Goal: Task Accomplishment & Management: Complete application form

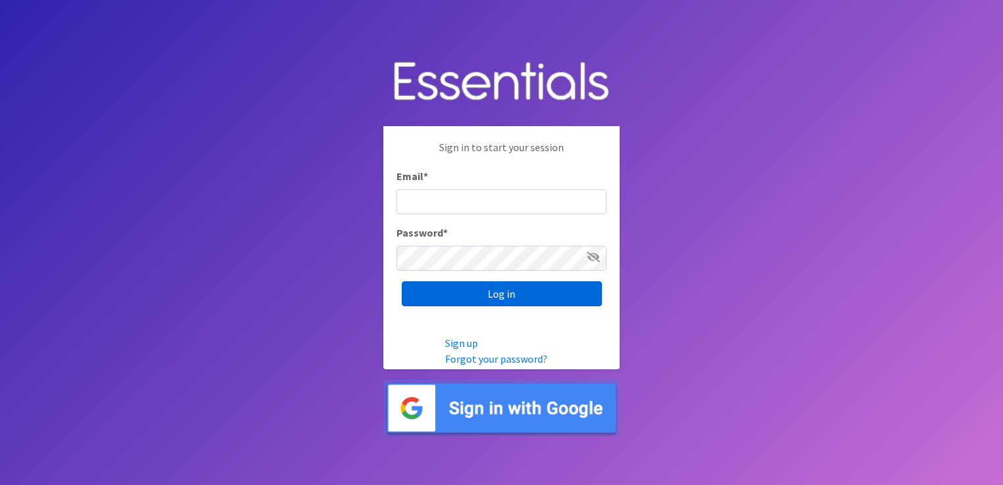
type input "[EMAIL_ADDRESS][PERSON_NAME][DOMAIN_NAME]"
click at [511, 295] on input "Log in" at bounding box center [502, 293] width 200 height 25
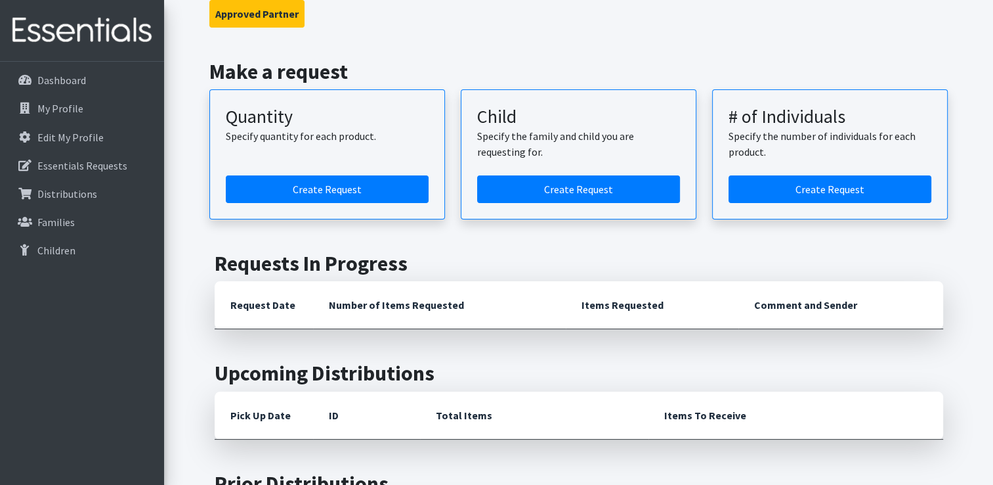
scroll to position [131, 0]
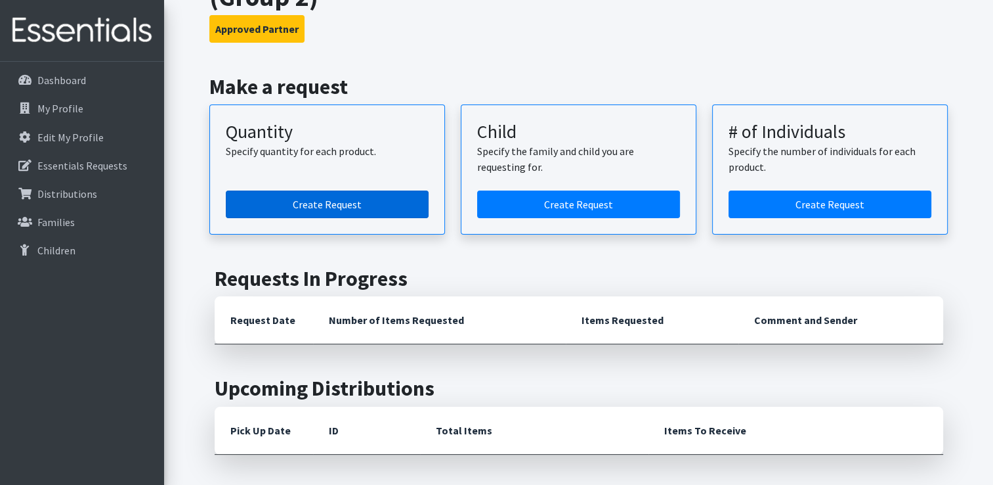
click at [362, 190] on link "Create Request" at bounding box center [327, 204] width 203 height 28
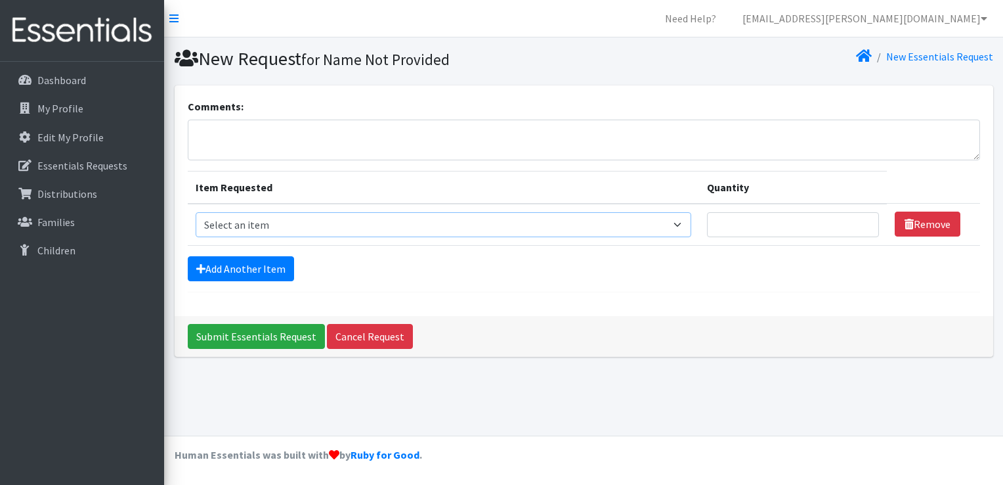
click at [366, 224] on select "Select an item Size 0/Newborn Size 1 Size 2 Size 3 Size 4 Size 5 Size 6 Size 7 …" at bounding box center [444, 224] width 496 height 25
select select "1095"
click at [196, 212] on select "Select an item Size 0/Newborn Size 1 Size 2 Size 3 Size 4 Size 5 Size 6 Size 7 …" at bounding box center [444, 224] width 496 height 25
click at [725, 213] on input "Quantity" at bounding box center [793, 224] width 172 height 25
type input "125"
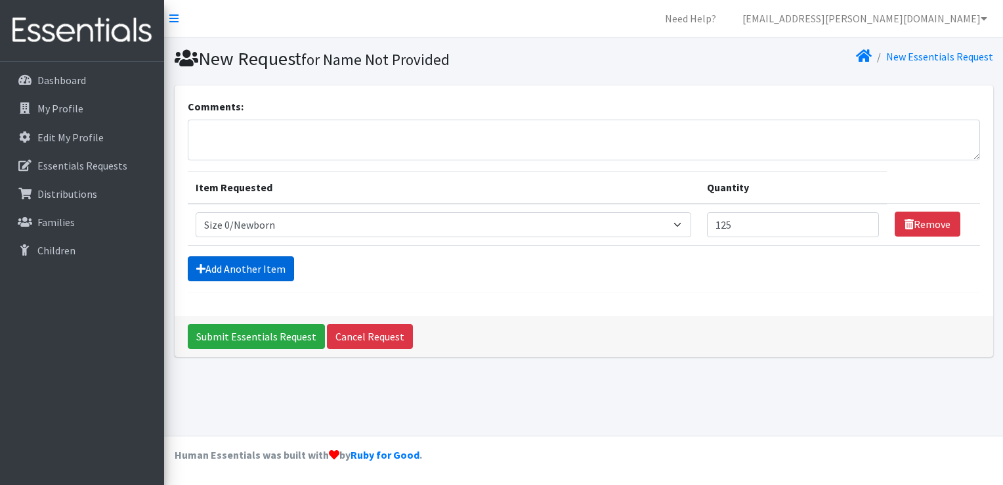
click at [272, 272] on link "Add Another Item" at bounding box center [241, 268] width 106 height 25
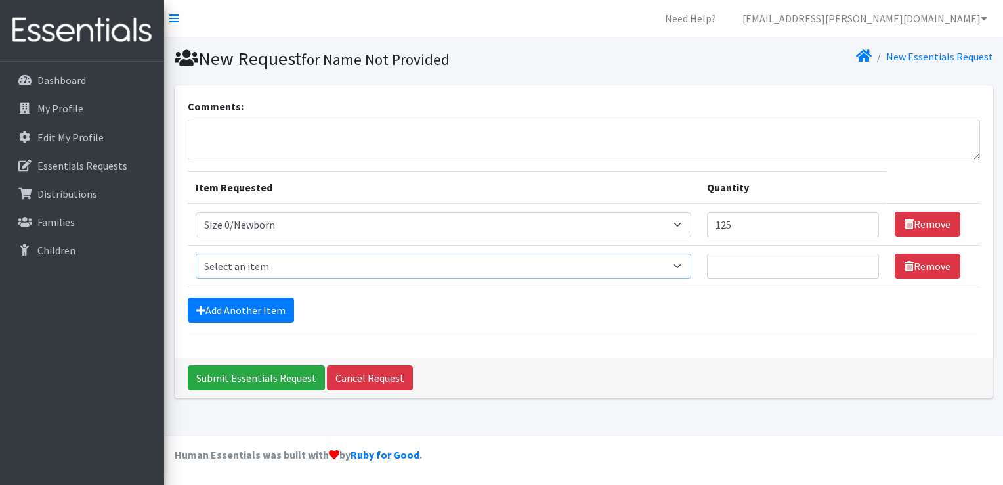
click at [257, 272] on select "Select an item Size 0/Newborn Size 1 Size 2 Size 3 Size 4 Size 5 Size 6 Size 7 …" at bounding box center [444, 265] width 496 height 25
select select "1090"
click at [196, 253] on select "Select an item Size 0/Newborn Size 1 Size 2 Size 3 Size 4 Size 5 Size 6 Size 7 …" at bounding box center [444, 265] width 496 height 25
click at [754, 257] on input "Quantity" at bounding box center [793, 265] width 172 height 25
type input "250"
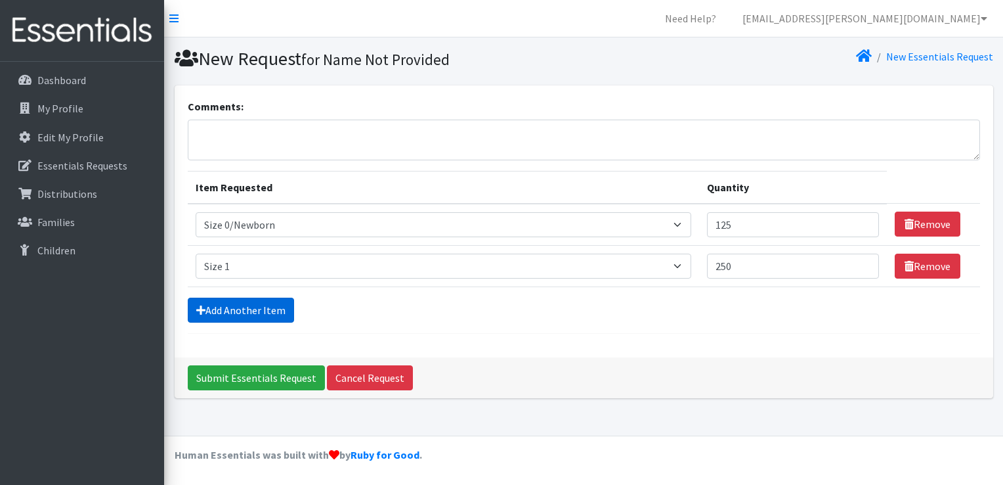
click at [263, 309] on link "Add Another Item" at bounding box center [241, 309] width 106 height 25
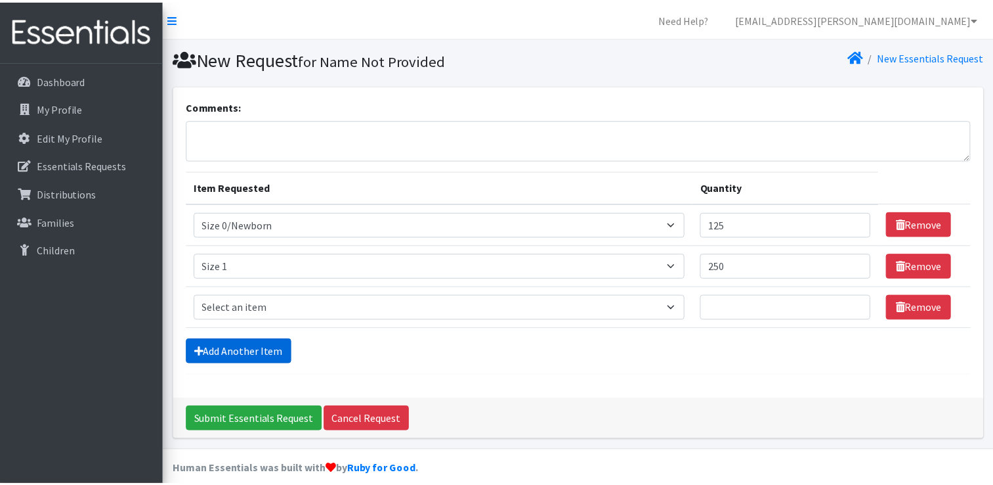
scroll to position [12, 0]
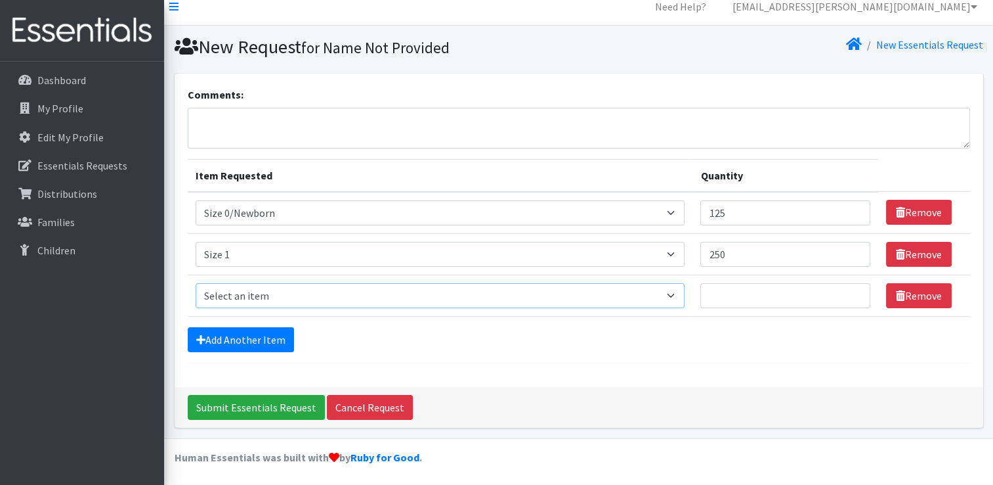
click at [259, 301] on select "Select an item Size 0/Newborn Size 1 Size 2 Size 3 Size 4 Size 5 Size 6 Size 7 …" at bounding box center [441, 295] width 490 height 25
select select "1091"
click at [196, 283] on select "Select an item Size 0/Newborn Size 1 Size 2 Size 3 Size 4 Size 5 Size 6 Size 7 …" at bounding box center [441, 295] width 490 height 25
click at [736, 301] on input "Quantity" at bounding box center [786, 295] width 170 height 25
type input "100"
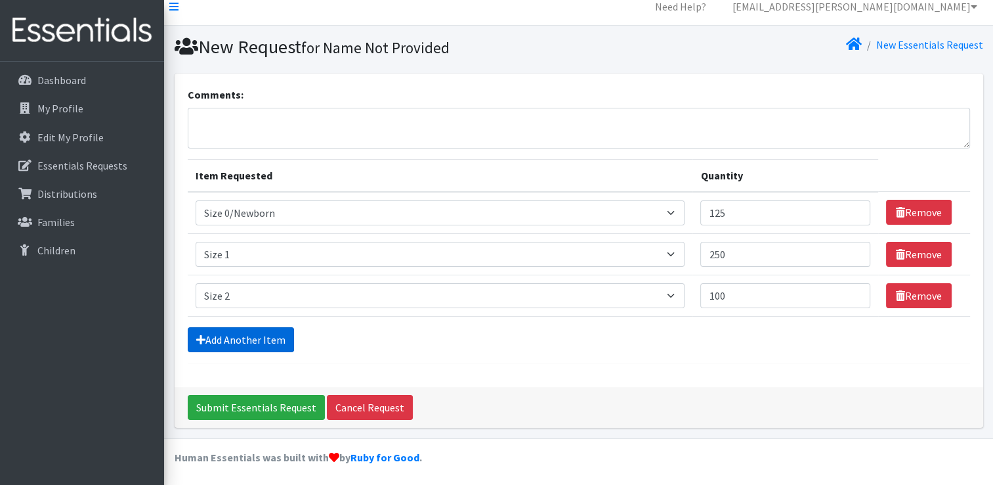
click at [253, 345] on link "Add Another Item" at bounding box center [241, 339] width 106 height 25
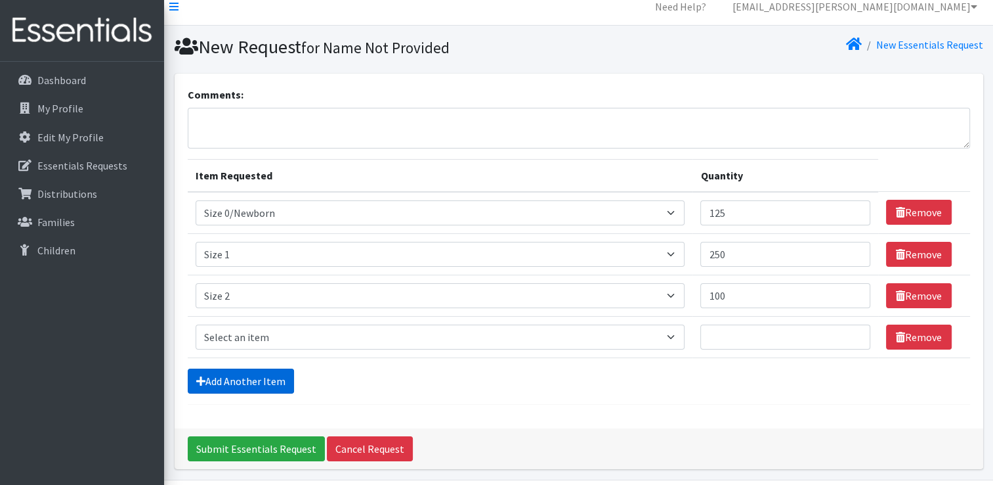
scroll to position [53, 0]
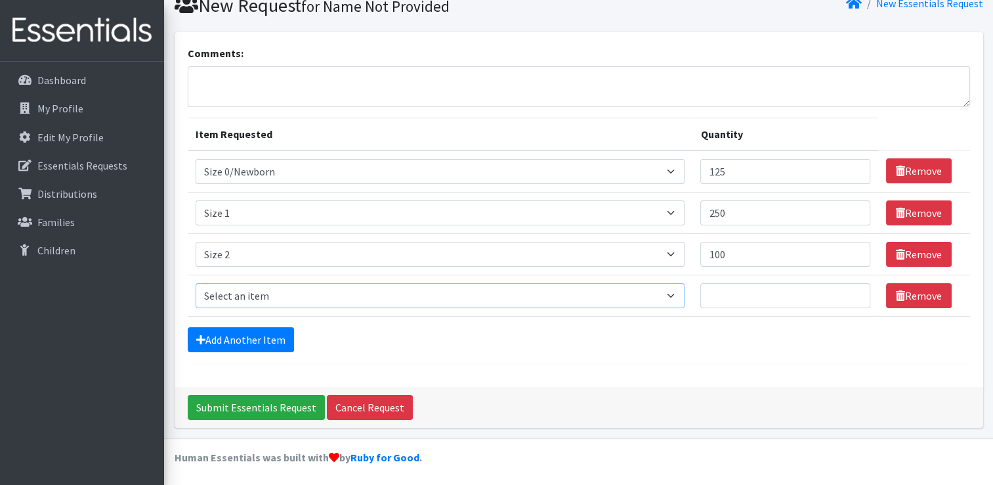
click at [234, 303] on select "Select an item Size 0/Newborn Size 1 Size 2 Size 3 Size 4 Size 5 Size 6 Size 7 …" at bounding box center [441, 295] width 490 height 25
click at [196, 283] on select "Select an item Size 0/Newborn Size 1 Size 2 Size 3 Size 4 Size 5 Size 6 Size 7 …" at bounding box center [441, 295] width 490 height 25
click at [228, 286] on select "Select an item Size 0/Newborn Size 1 Size 2 Size 3 Size 4 Size 5 Size 6 Size 7 …" at bounding box center [441, 295] width 490 height 25
select select "1094"
click at [196, 283] on select "Select an item Size 0/Newborn Size 1 Size 2 Size 3 Size 4 Size 5 Size 6 Size 7 …" at bounding box center [441, 295] width 490 height 25
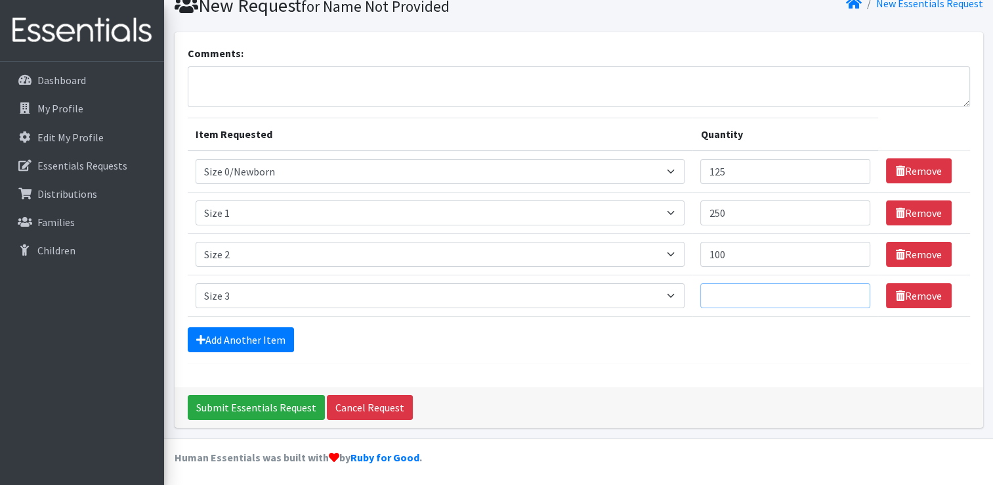
click at [720, 293] on input "Quantity" at bounding box center [786, 295] width 170 height 25
type input "100"
click at [246, 335] on link "Add Another Item" at bounding box center [241, 339] width 106 height 25
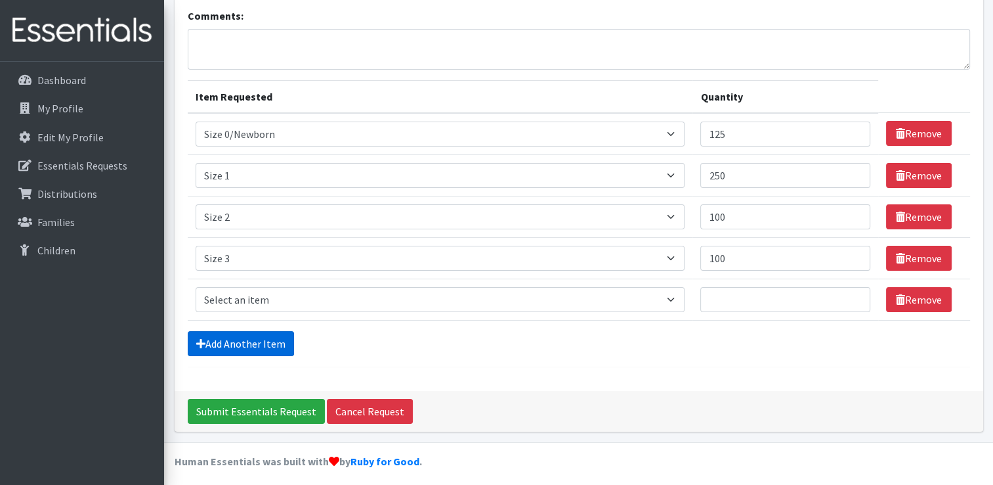
scroll to position [95, 0]
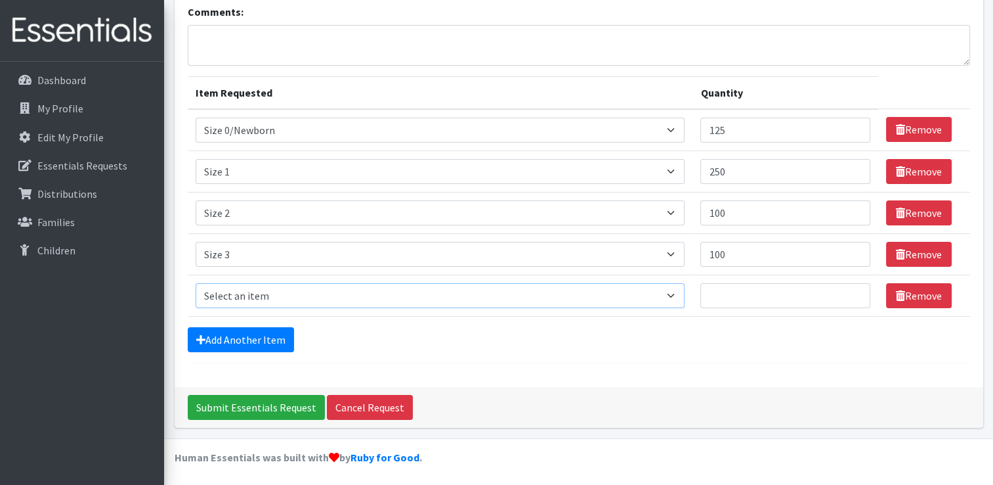
click at [244, 298] on select "Select an item Size 0/Newborn Size 1 Size 2 Size 3 Size 4 Size 5 Size 6 Size 7 …" at bounding box center [441, 295] width 490 height 25
select select "1098"
click at [196, 283] on select "Select an item Size 0/Newborn Size 1 Size 2 Size 3 Size 4 Size 5 Size 6 Size 7 …" at bounding box center [441, 295] width 490 height 25
click at [755, 304] on input "Quantity" at bounding box center [786, 295] width 170 height 25
type input "50"
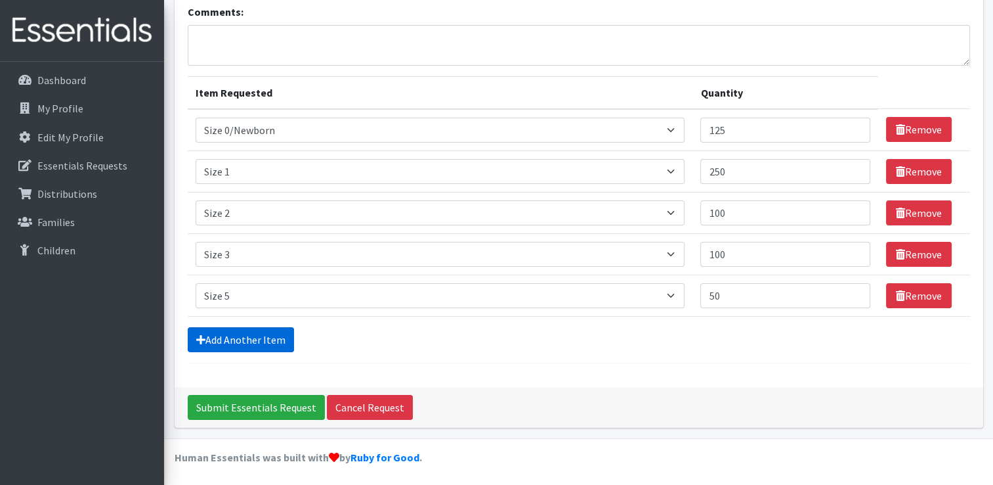
click at [271, 341] on link "Add Another Item" at bounding box center [241, 339] width 106 height 25
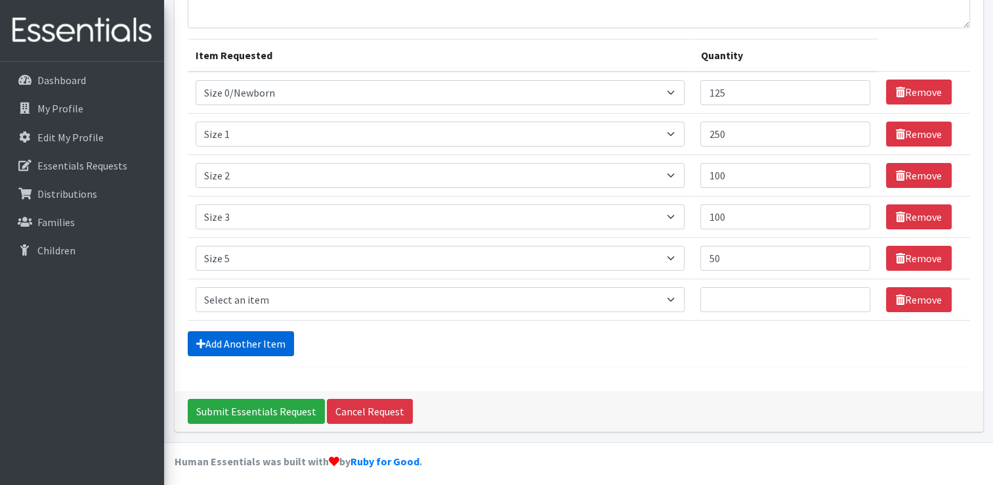
scroll to position [136, 0]
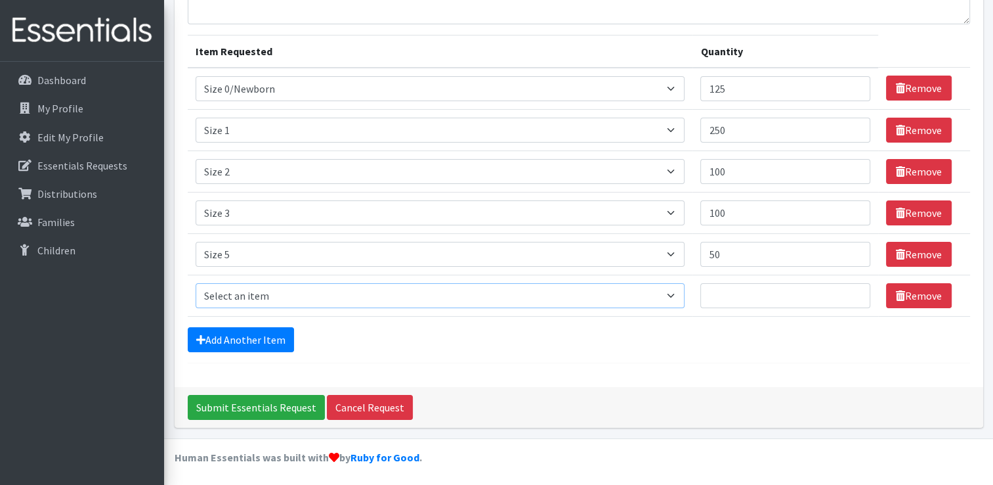
click at [242, 296] on select "Select an item Size 0/Newborn Size 1 Size 2 Size 3 Size 4 Size 5 Size 6 Size 7 …" at bounding box center [441, 295] width 490 height 25
select select "1107"
click at [196, 283] on select "Select an item Size 0/Newborn Size 1 Size 2 Size 3 Size 4 Size 5 Size 6 Size 7 …" at bounding box center [441, 295] width 490 height 25
click at [725, 289] on input "Quantity" at bounding box center [786, 295] width 170 height 25
type input "20"
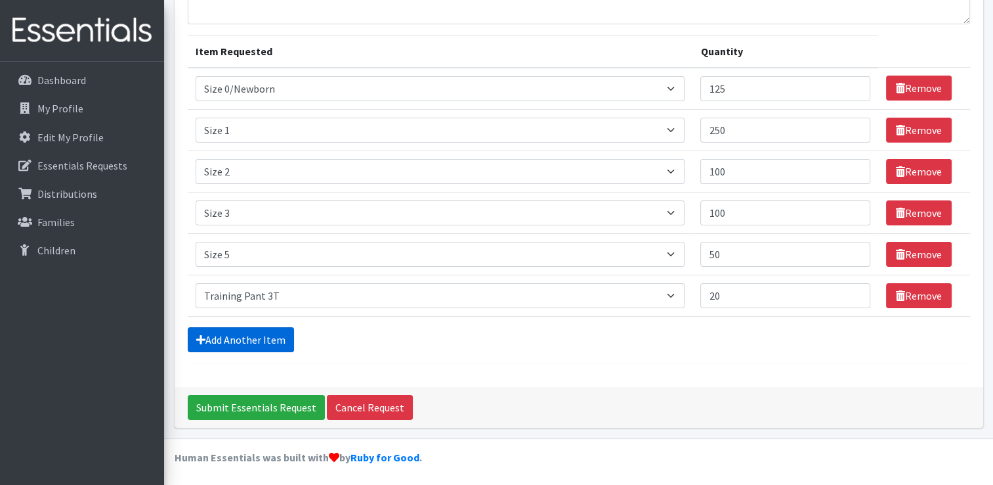
click at [238, 340] on link "Add Another Item" at bounding box center [241, 339] width 106 height 25
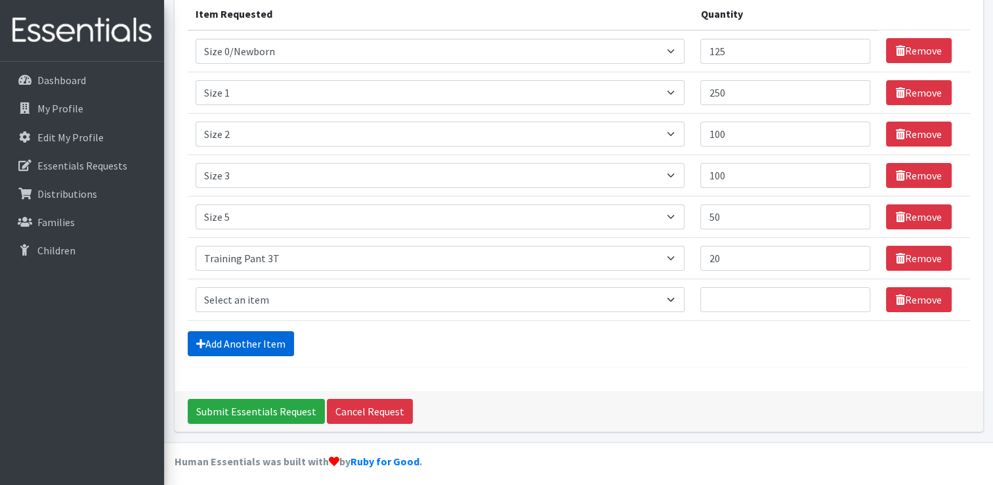
scroll to position [177, 0]
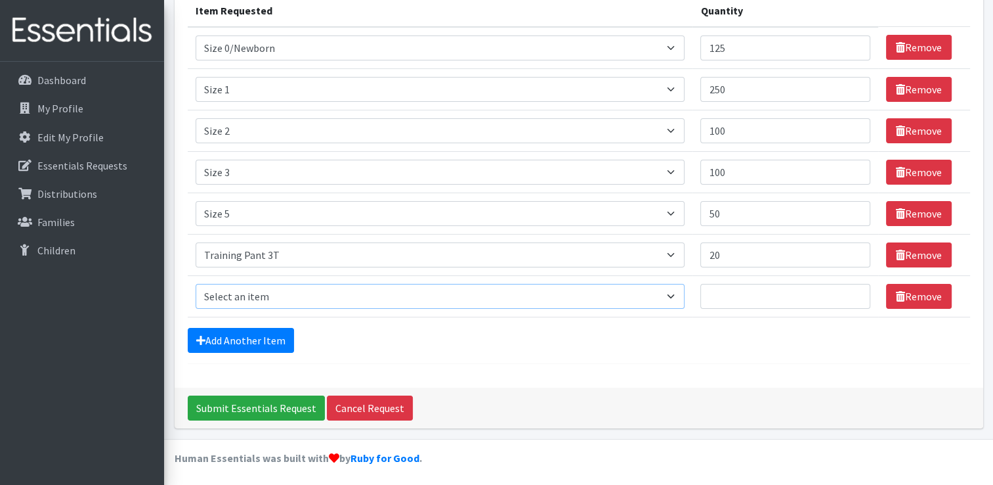
click at [248, 295] on select "Select an item Size 0/Newborn Size 1 Size 2 Size 3 Size 4 Size 5 Size 6 Size 7 …" at bounding box center [441, 296] width 490 height 25
select select "1093"
click at [196, 284] on select "Select an item Size 0/Newborn Size 1 Size 2 Size 3 Size 4 Size 5 Size 6 Size 7 …" at bounding box center [441, 296] width 490 height 25
click at [729, 290] on input "Quantity" at bounding box center [786, 296] width 170 height 25
type input "20"
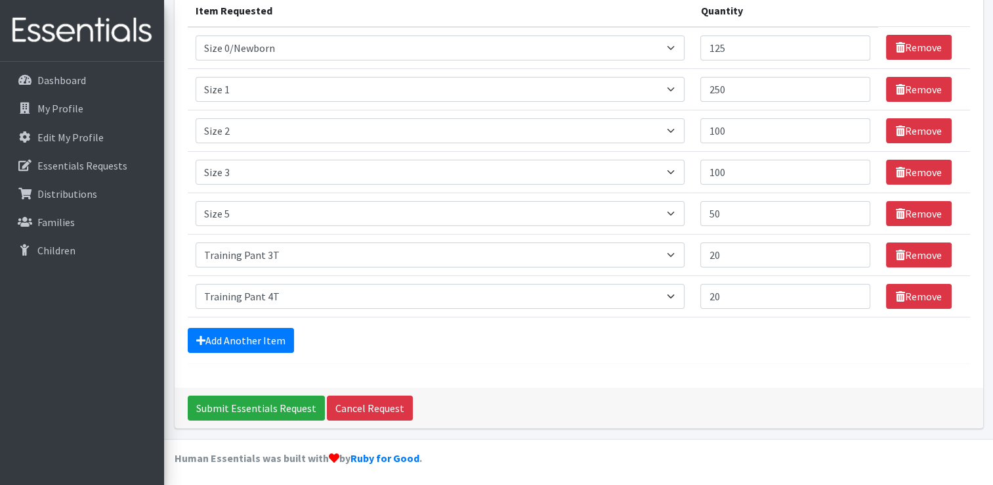
click at [682, 350] on form "Comments: Item Requested Quantity Item Requested Select an item Size 0/Newborn …" at bounding box center [579, 143] width 783 height 442
click at [251, 403] on input "Submit Essentials Request" at bounding box center [256, 407] width 137 height 25
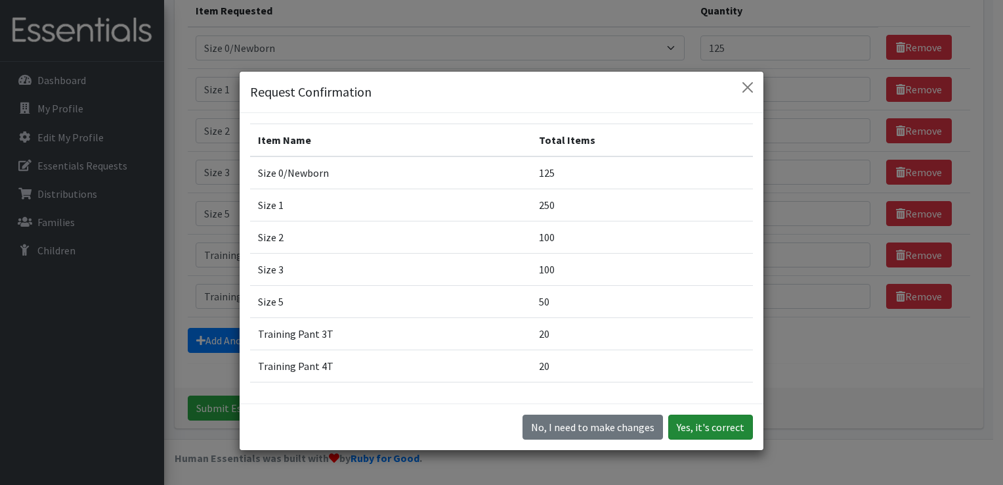
click at [714, 427] on button "Yes, it's correct" at bounding box center [710, 426] width 85 height 25
